Goal: Task Accomplishment & Management: Complete application form

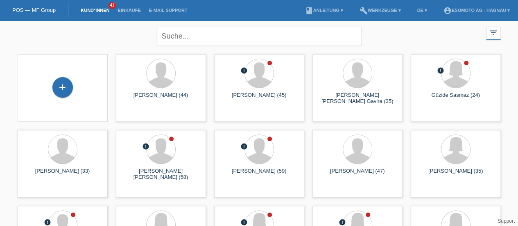
click at [66, 89] on div "+" at bounding box center [62, 87] width 20 height 20
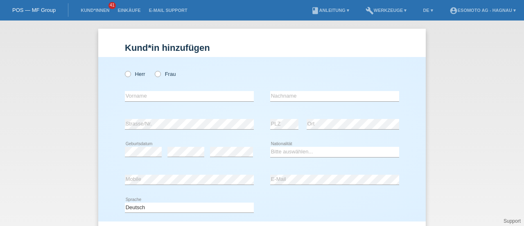
click at [124, 70] on icon at bounding box center [124, 70] width 0 height 0
click at [125, 72] on input "Herr" at bounding box center [127, 73] width 5 height 5
radio input "true"
click at [124, 70] on icon at bounding box center [124, 70] width 0 height 0
click at [125, 72] on input "Herr" at bounding box center [127, 73] width 5 height 5
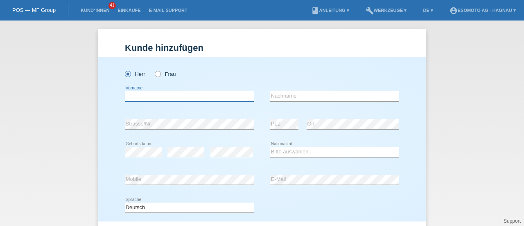
click at [188, 97] on input "text" at bounding box center [189, 96] width 129 height 10
paste input "[PERSON_NAME]"
type input "[PERSON_NAME]"
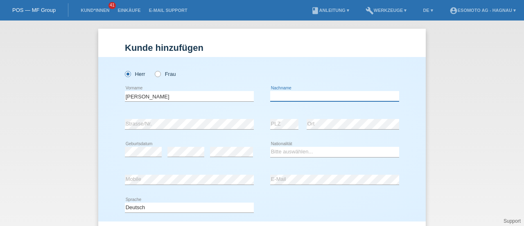
click at [290, 95] on input "text" at bounding box center [334, 96] width 129 height 10
paste input "Vernucci"
type input "Vernucci"
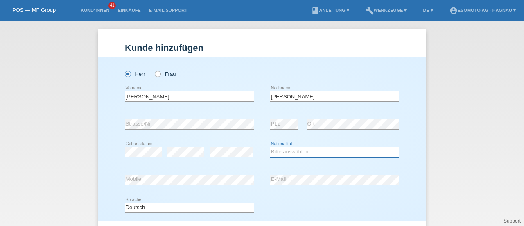
click at [274, 150] on select "Bitte auswählen... Schweiz Deutschland Liechtenstein Österreich ------------ Af…" at bounding box center [334, 152] width 129 height 10
select select "IT"
click at [270, 147] on select "Bitte auswählen... Schweiz Deutschland Liechtenstein Österreich ------------ Af…" at bounding box center [334, 152] width 129 height 10
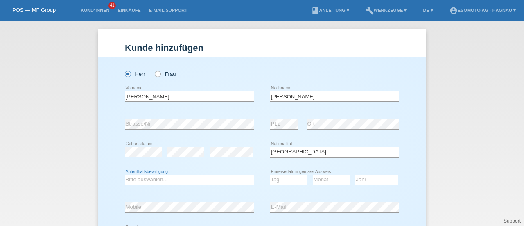
click at [178, 178] on select "Bitte auswählen... C B B - Flüchtlingsstatus Andere" at bounding box center [189, 179] width 129 height 10
select select "C"
click at [125, 174] on select "Bitte auswählen... C B B - Flüchtlingsstatus Andere" at bounding box center [189, 179] width 129 height 10
click at [282, 176] on select "Tag 01 02 03 04 05 06 07 08 09 10 11" at bounding box center [288, 179] width 37 height 10
select select "25"
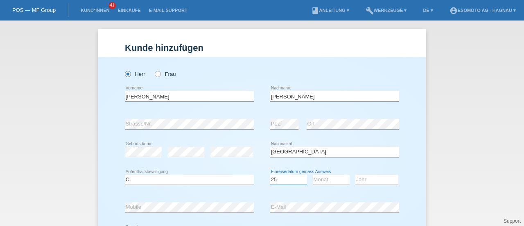
click at [270, 174] on select "Tag 01 02 03 04 05 06 07 08 09 10 11" at bounding box center [288, 179] width 37 height 10
click at [329, 179] on select "Monat 01 02 03 04 05 06 07 08 09 10 11" at bounding box center [331, 179] width 37 height 10
select select "04"
click at [313, 174] on select "Monat 01 02 03 04 05 06 07 08 09 10 11" at bounding box center [331, 179] width 37 height 10
click at [362, 178] on select "Jahr 2025 2024 2023 2022 2021 2020 2019 2018 2017 2016 2015 2014 2013 2012 2011…" at bounding box center [377, 179] width 43 height 10
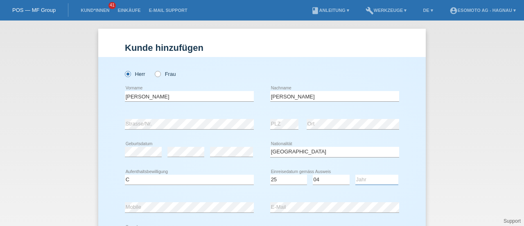
select select "1994"
click at [356, 174] on select "Jahr 2025 2024 2023 2022 2021 2020 2019 2018 2017 2016 2015 2014 2013 2012 2011…" at bounding box center [377, 179] width 43 height 10
click at [258, 194] on div "error Mobile error E-Mail" at bounding box center [262, 207] width 274 height 28
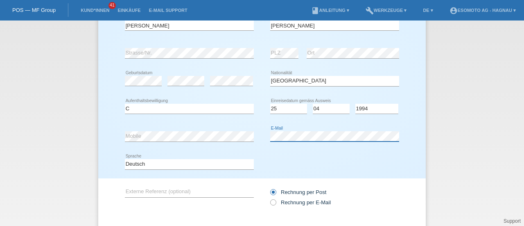
scroll to position [116, 0]
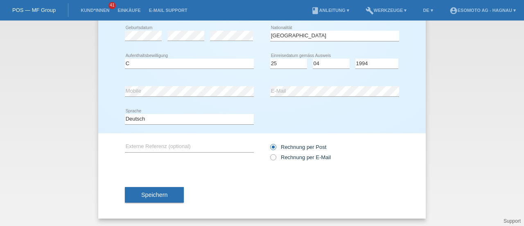
click at [165, 191] on button "Speichern" at bounding box center [154, 195] width 59 height 16
